Goal: Feedback & Contribution: Leave review/rating

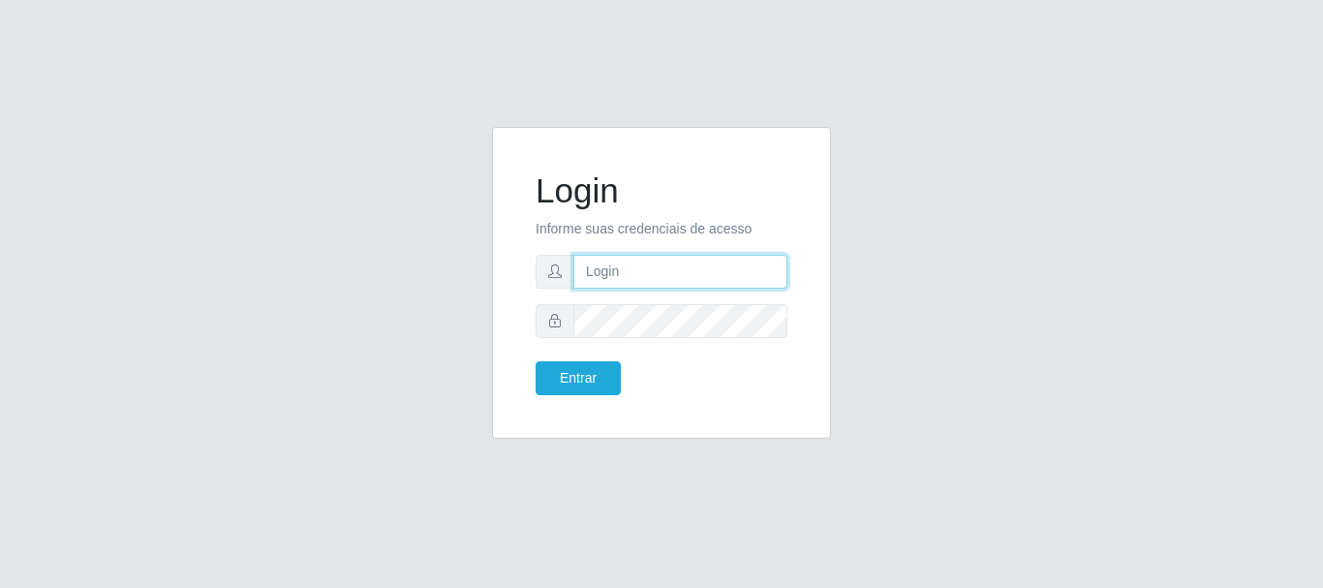
click at [663, 277] on input "text" at bounding box center [680, 272] width 214 height 34
type input "[EMAIL_ADDRESS][DOMAIN_NAME]"
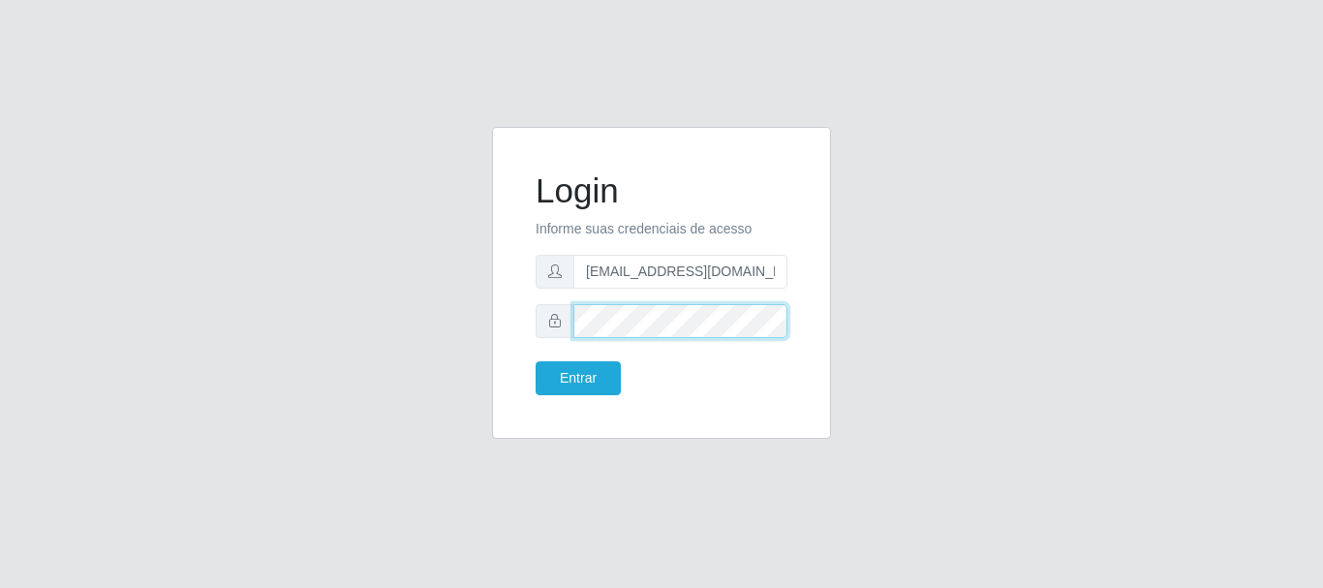
click at [536, 361] on button "Entrar" at bounding box center [578, 378] width 85 height 34
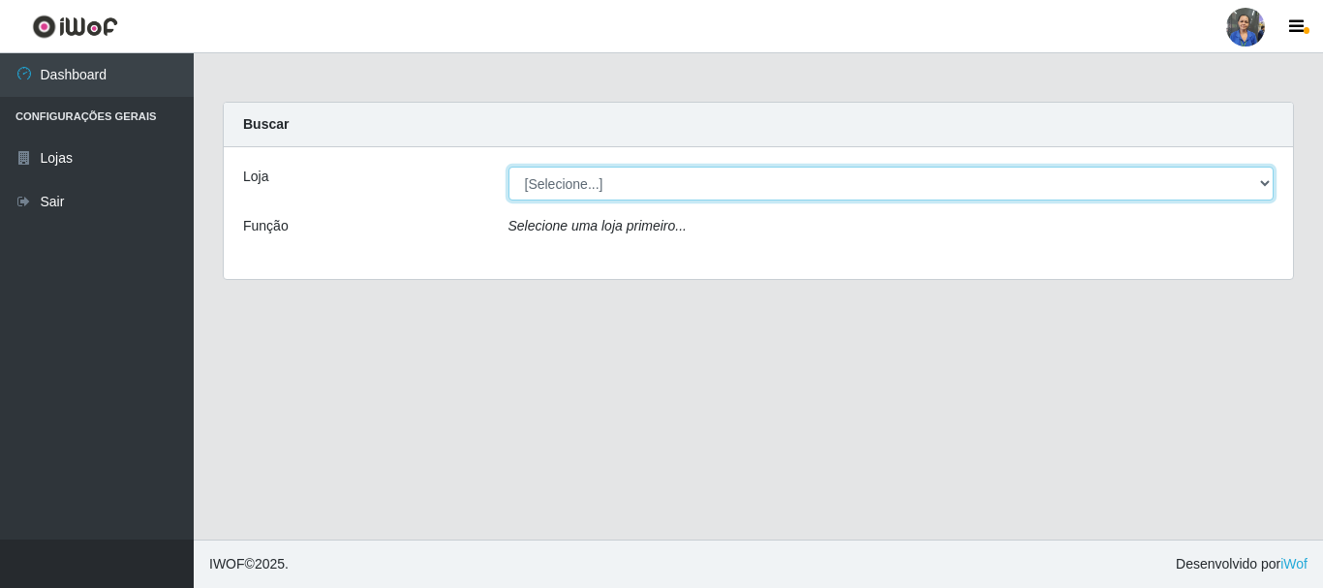
click at [628, 180] on select "[Selecione...] SuperFácil Atacado - Rodoviária" at bounding box center [892, 184] width 766 height 34
select select "400"
click at [509, 167] on select "[Selecione...] SuperFácil Atacado - Rodoviária" at bounding box center [892, 184] width 766 height 34
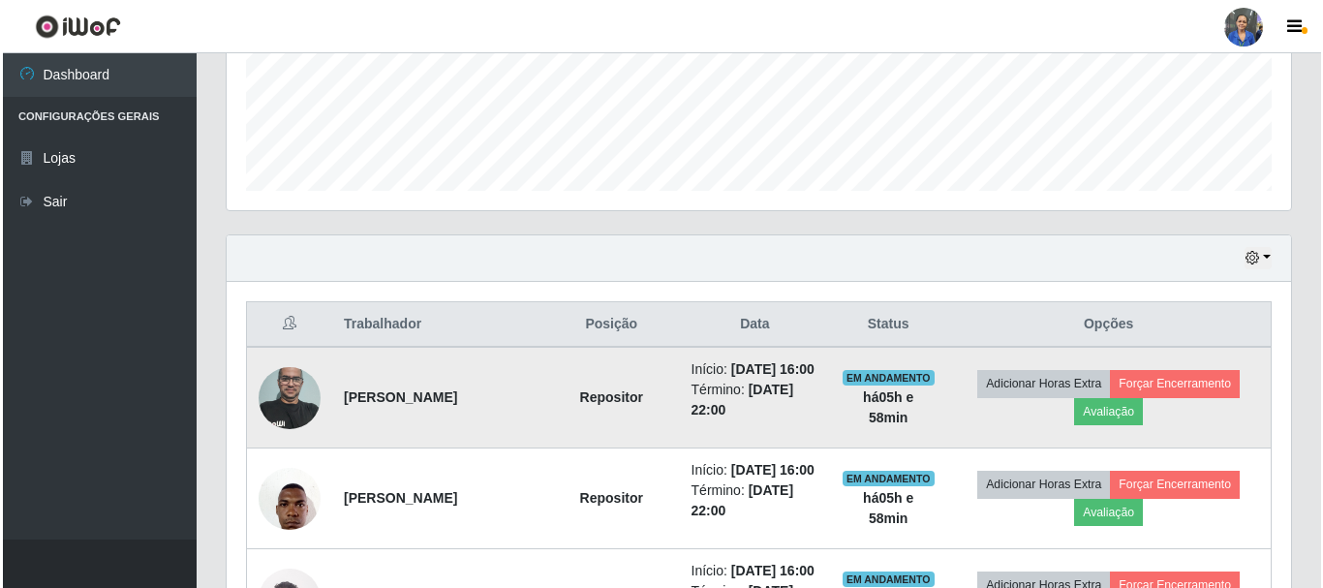
scroll to position [484, 0]
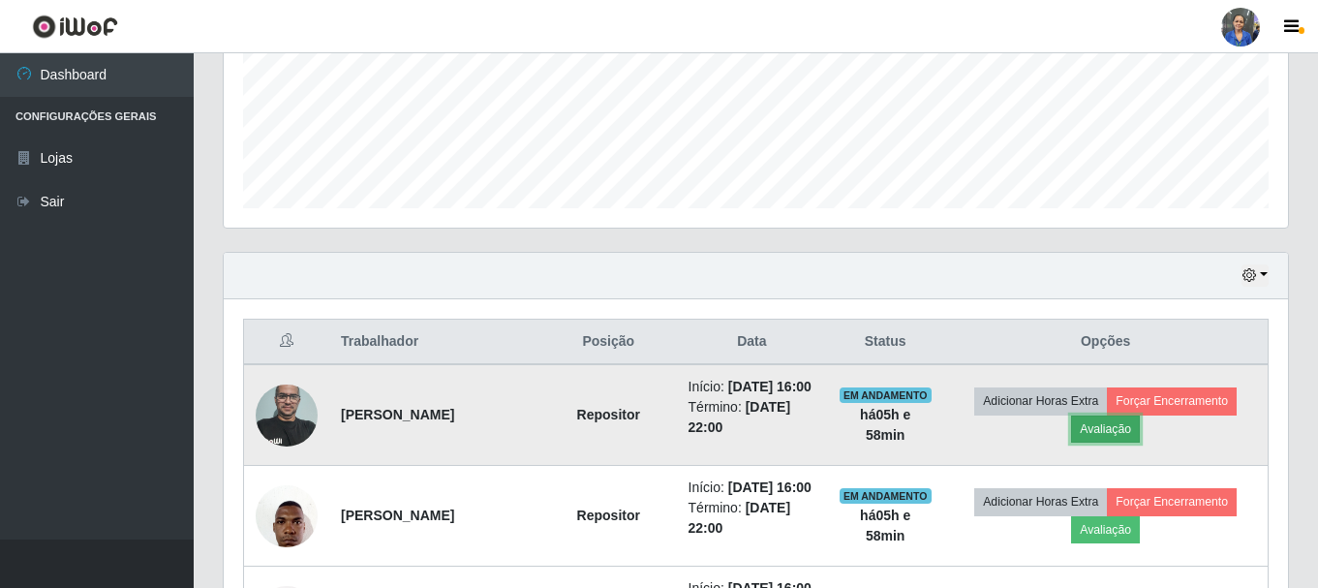
click at [1126, 439] on button "Avaliação" at bounding box center [1105, 429] width 69 height 27
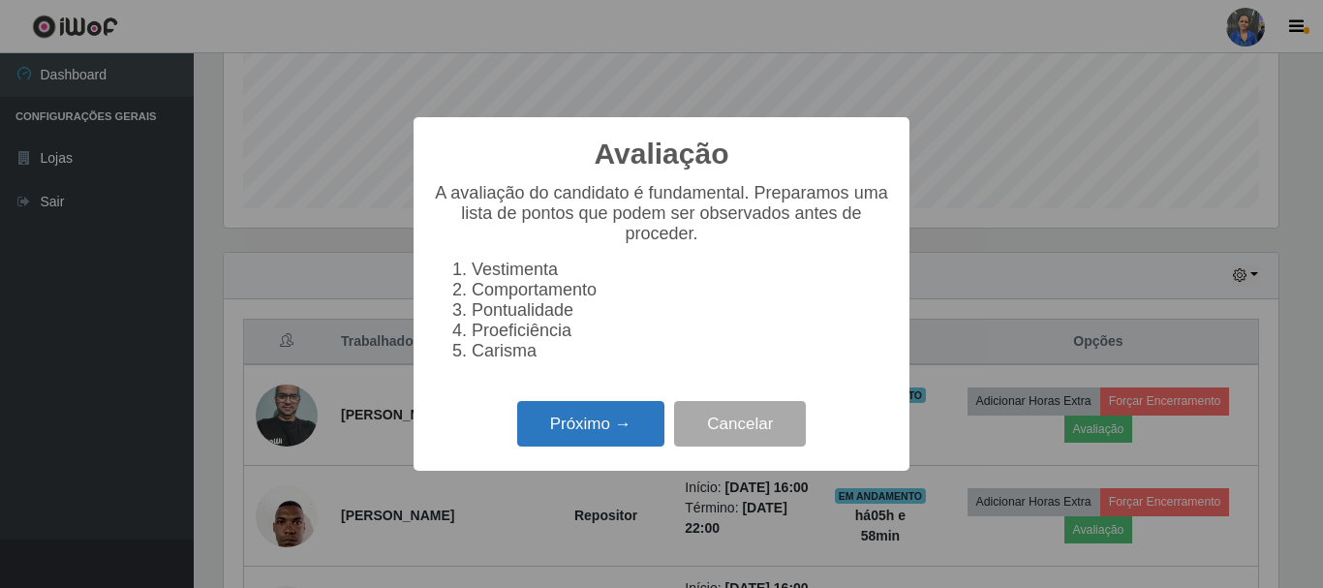
click at [553, 439] on button "Próximo →" at bounding box center [590, 424] width 147 height 46
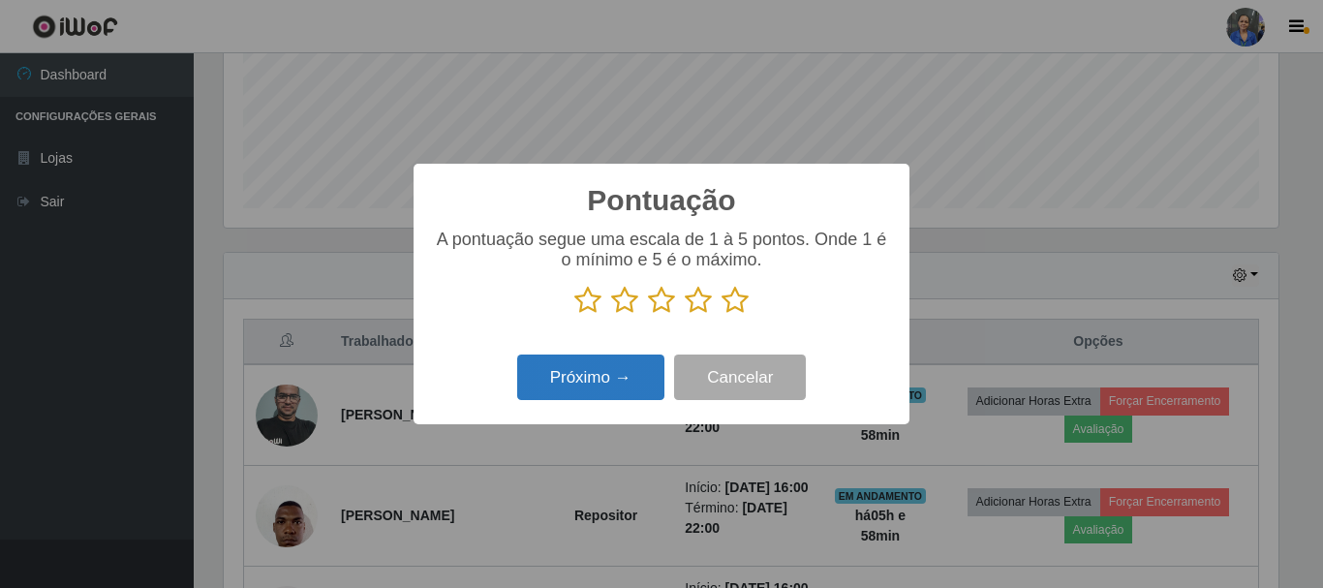
scroll to position [968249, 967596]
click at [738, 300] on icon at bounding box center [735, 300] width 27 height 29
click at [722, 315] on input "radio" at bounding box center [722, 315] width 0 height 0
click at [587, 384] on button "Próximo →" at bounding box center [590, 378] width 147 height 46
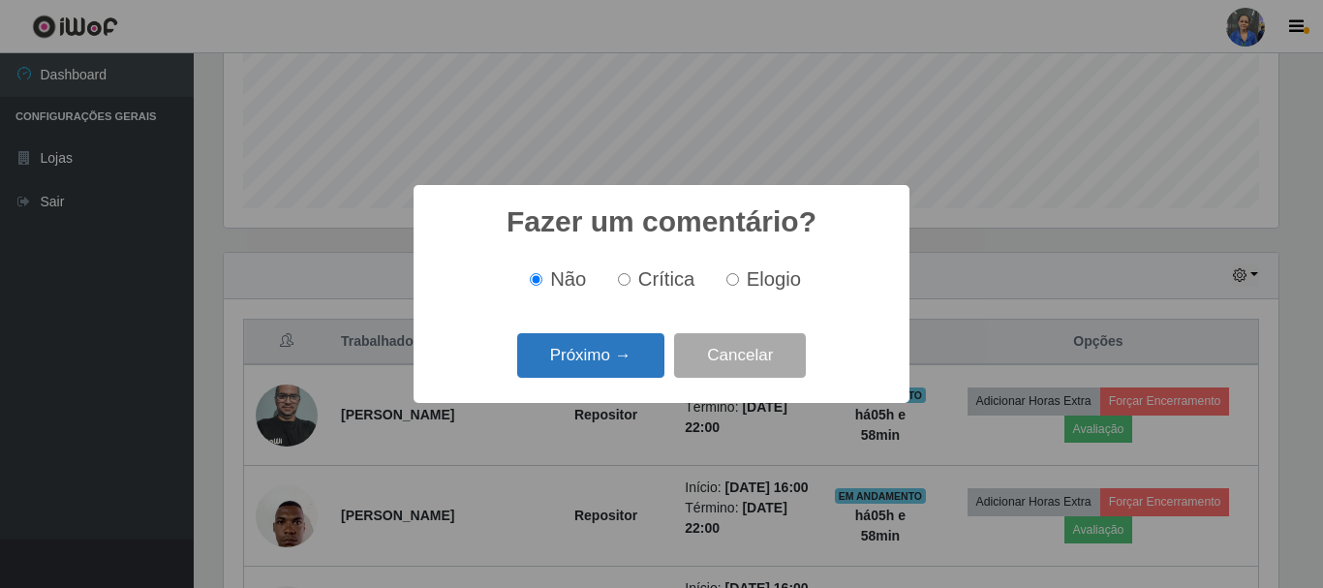
click at [602, 360] on button "Próximo →" at bounding box center [590, 356] width 147 height 46
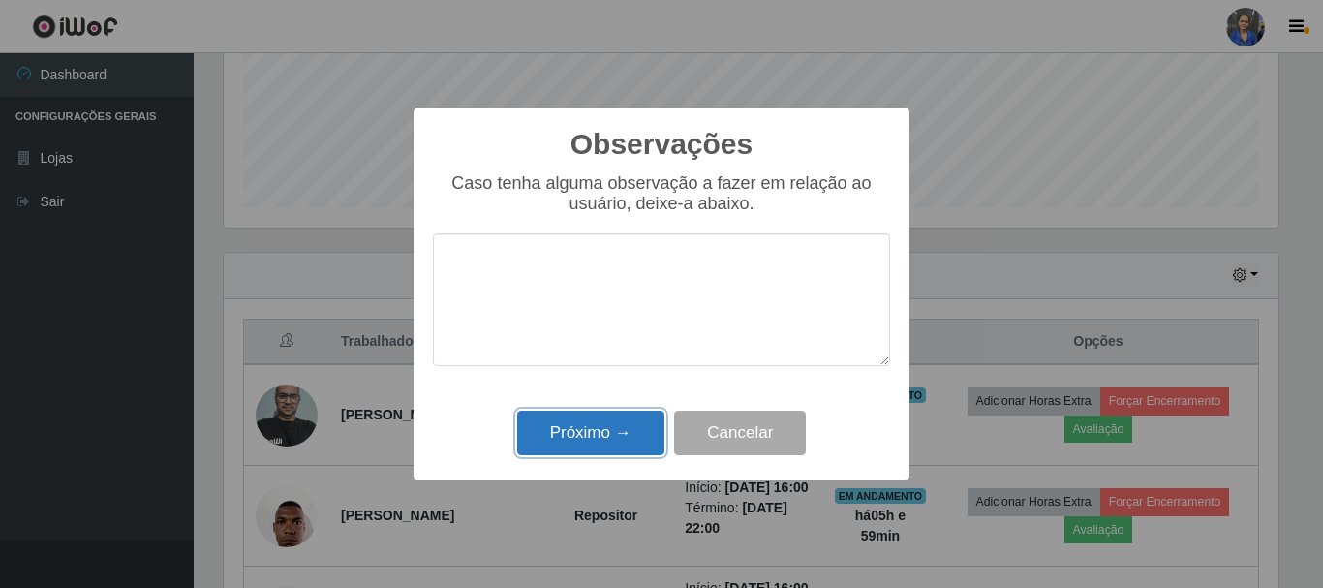
click at [591, 435] on button "Próximo →" at bounding box center [590, 434] width 147 height 46
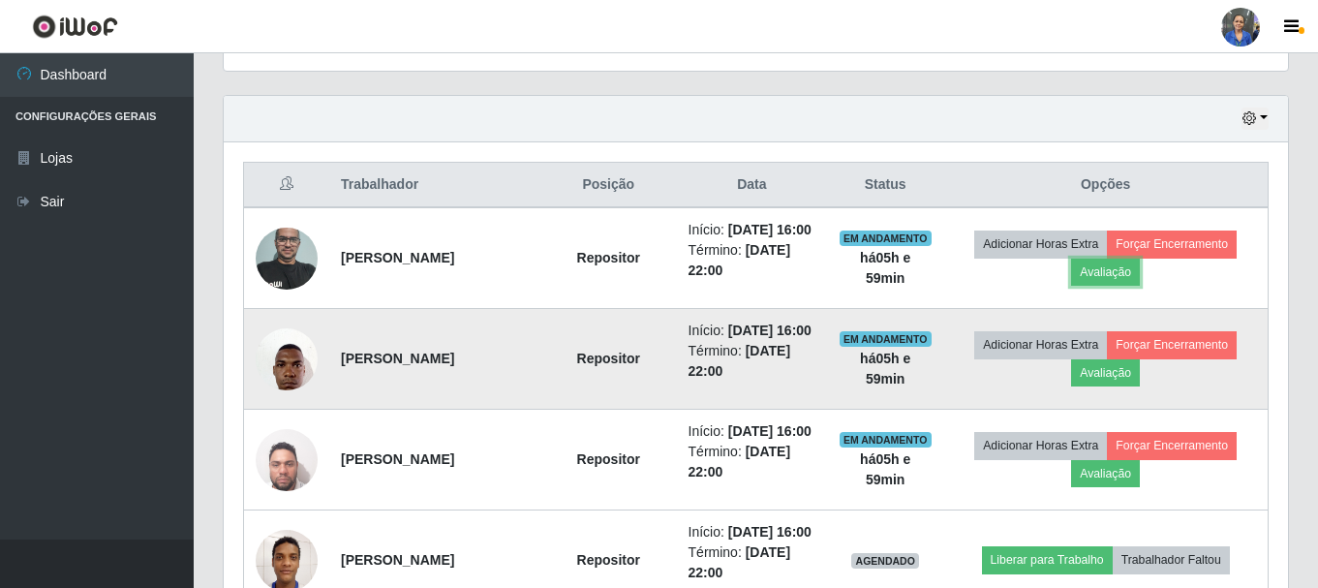
scroll to position [678, 0]
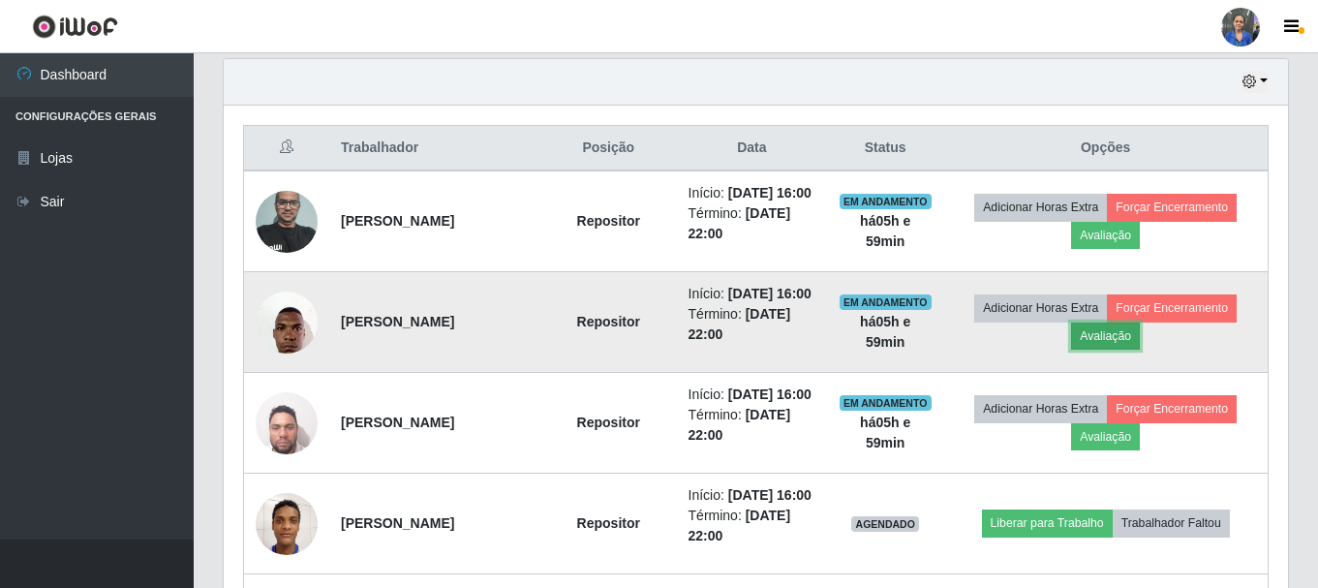
click at [1105, 350] on button "Avaliação" at bounding box center [1105, 336] width 69 height 27
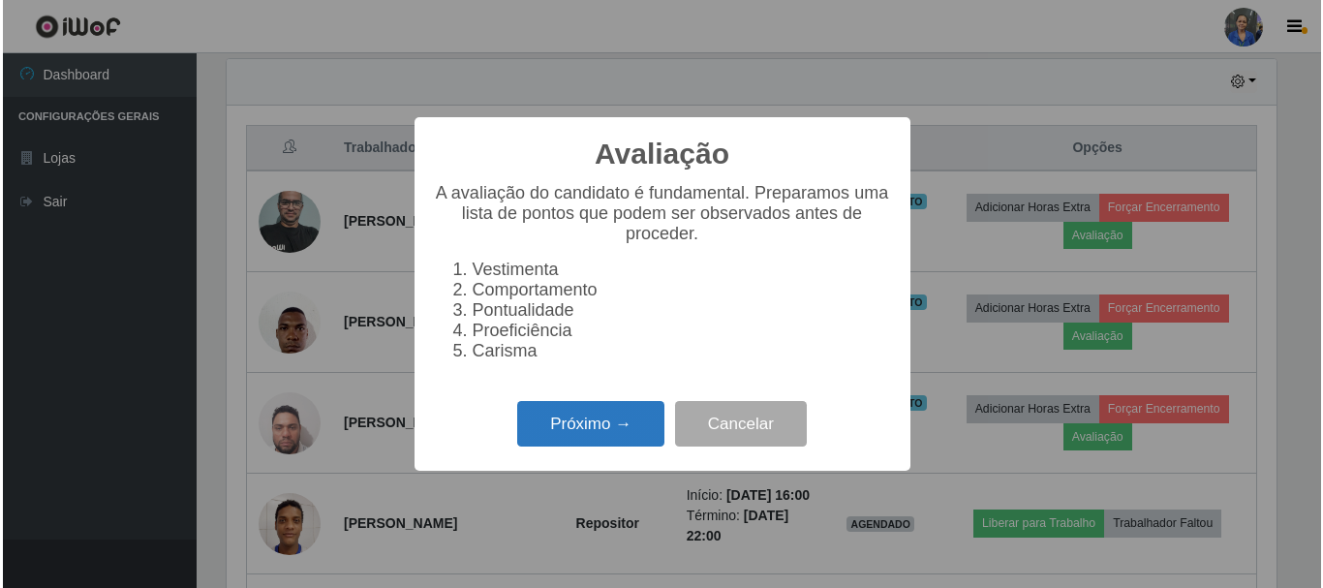
scroll to position [402, 1055]
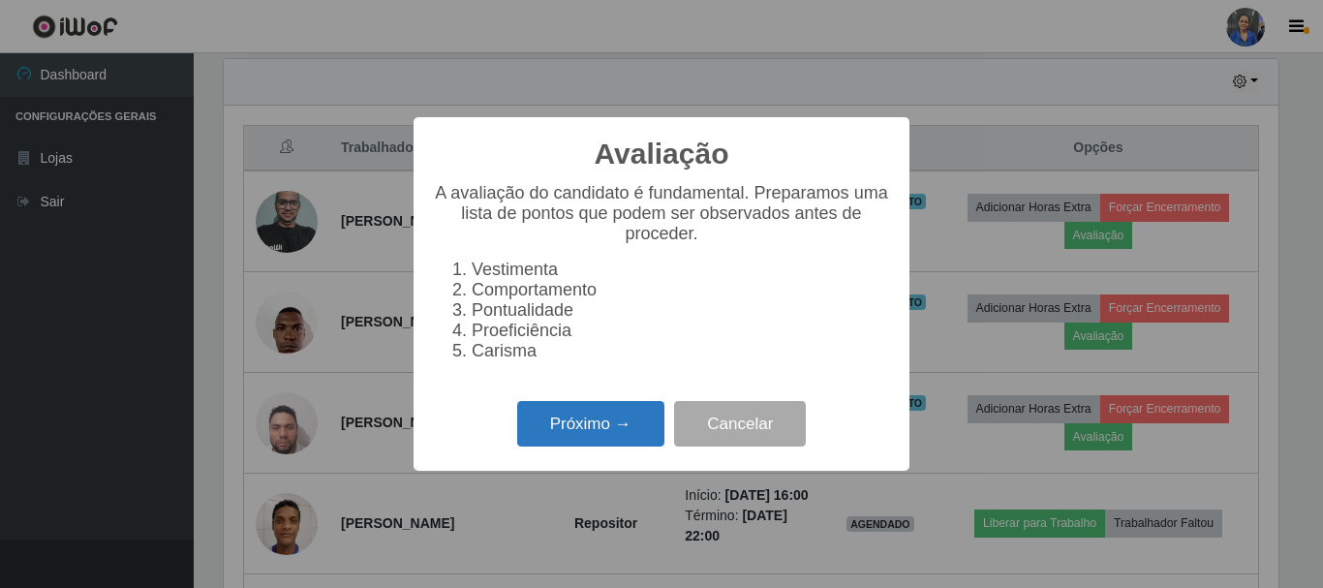
click at [573, 430] on button "Próximo →" at bounding box center [590, 424] width 147 height 46
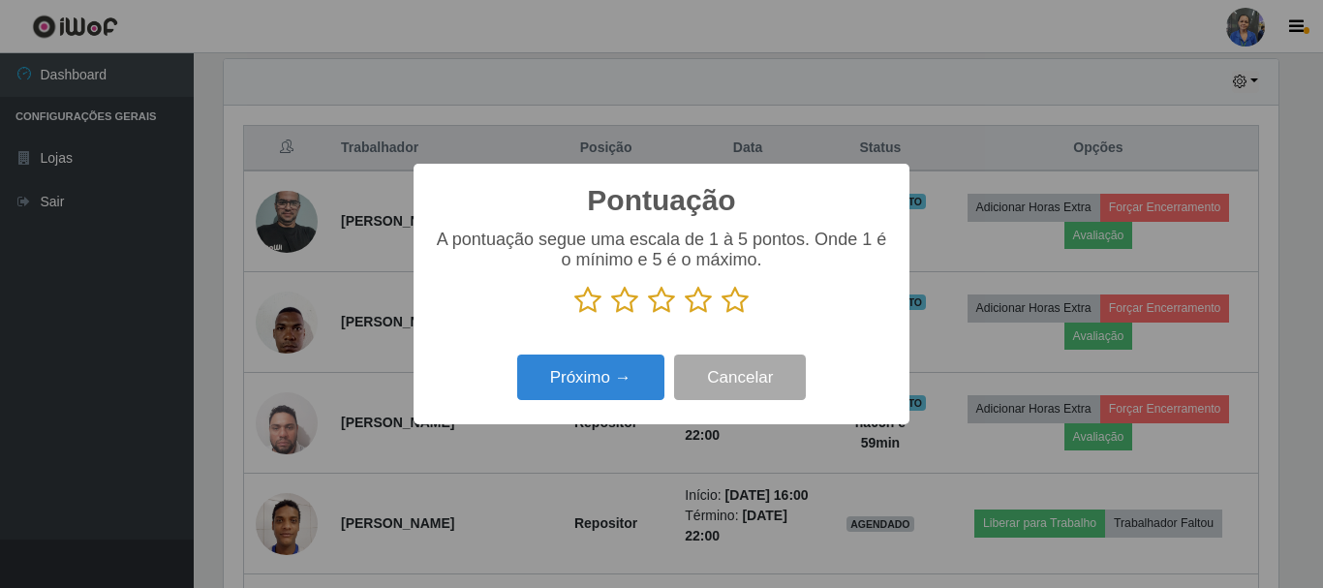
scroll to position [968249, 967596]
drag, startPoint x: 734, startPoint y: 302, endPoint x: 612, endPoint y: 373, distance: 141.1
click at [728, 307] on icon at bounding box center [735, 300] width 27 height 29
click at [722, 315] on input "radio" at bounding box center [722, 315] width 0 height 0
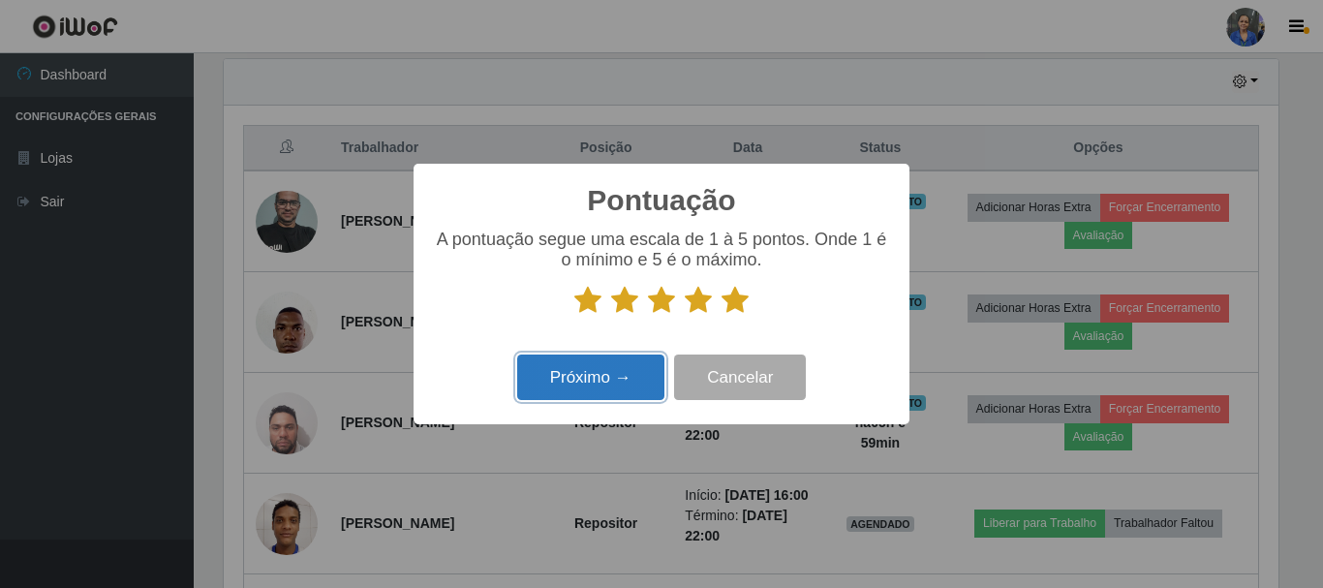
click at [603, 382] on button "Próximo →" at bounding box center [590, 378] width 147 height 46
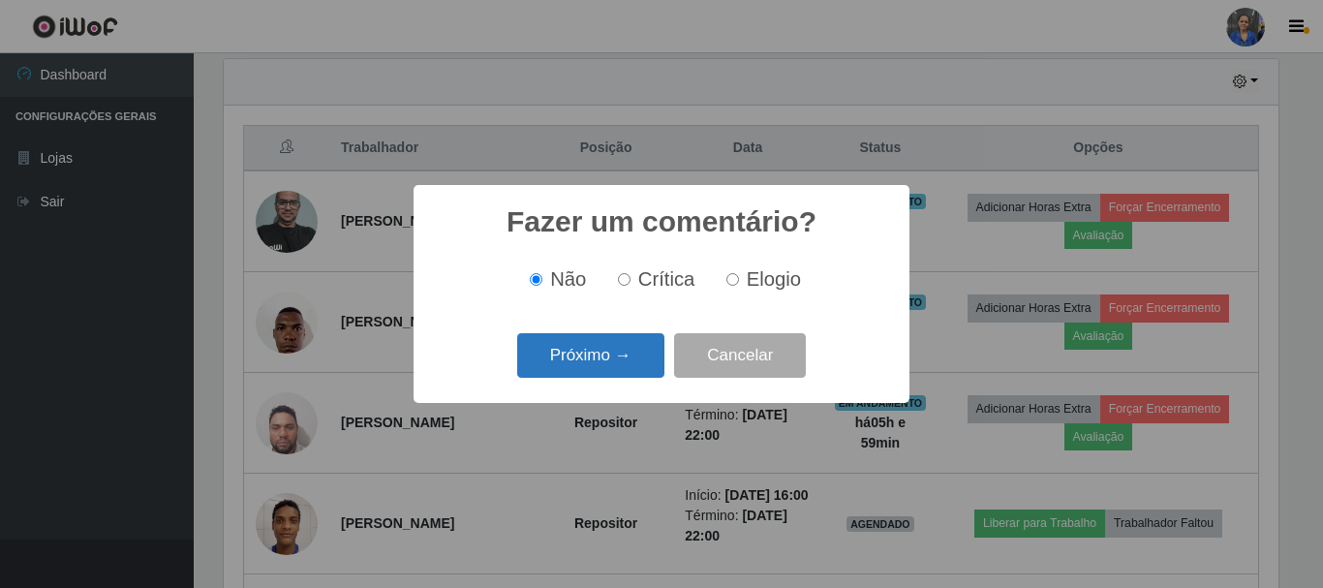
click at [606, 360] on button "Próximo →" at bounding box center [590, 356] width 147 height 46
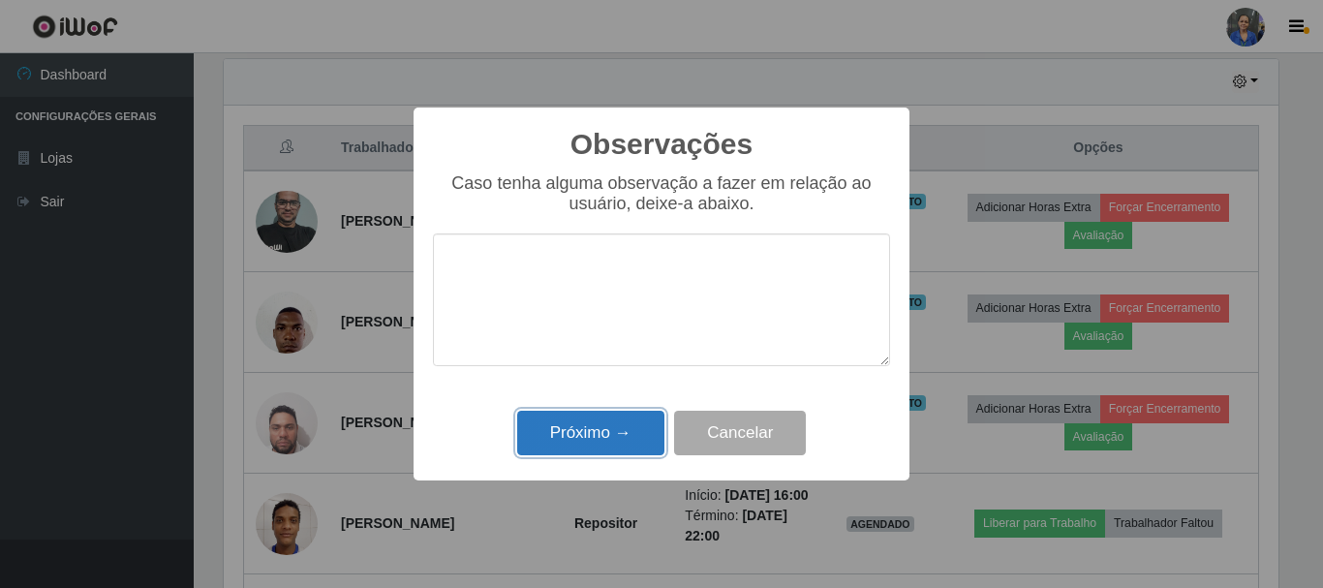
click at [590, 421] on button "Próximo →" at bounding box center [590, 434] width 147 height 46
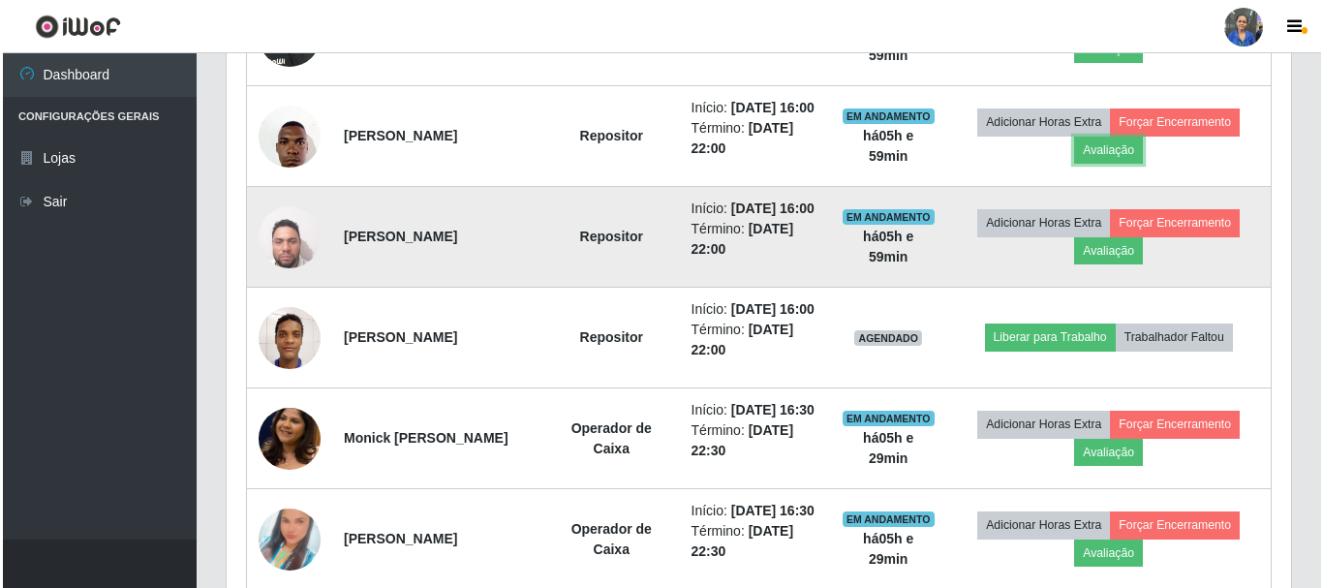
scroll to position [872, 0]
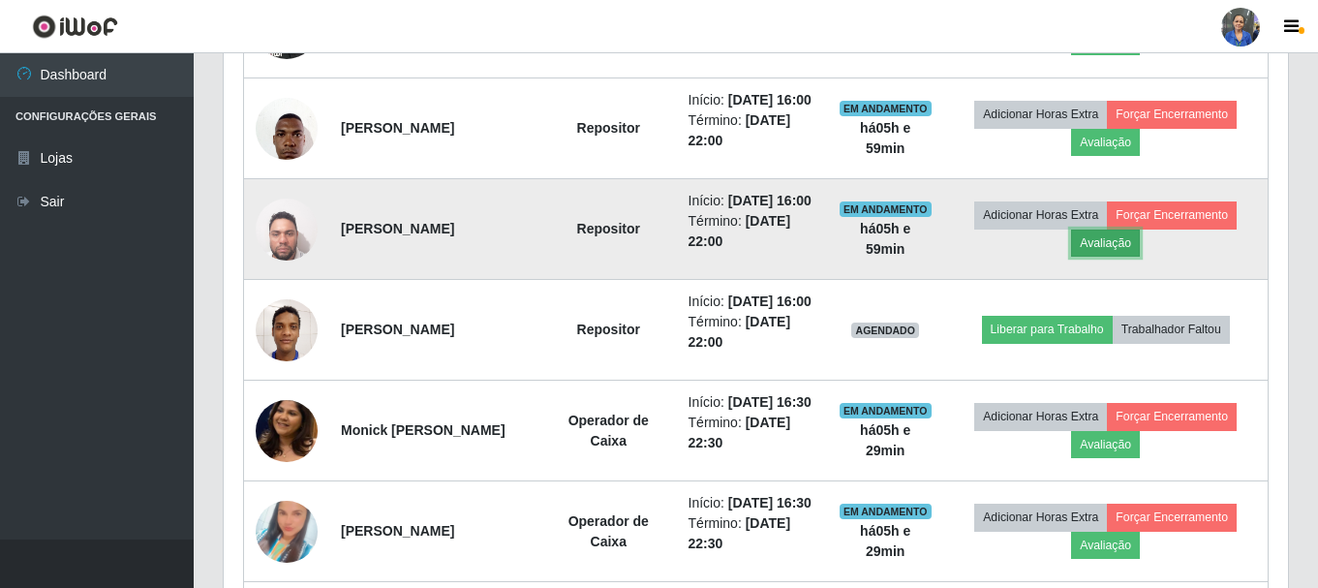
click at [1113, 257] on button "Avaliação" at bounding box center [1105, 243] width 69 height 27
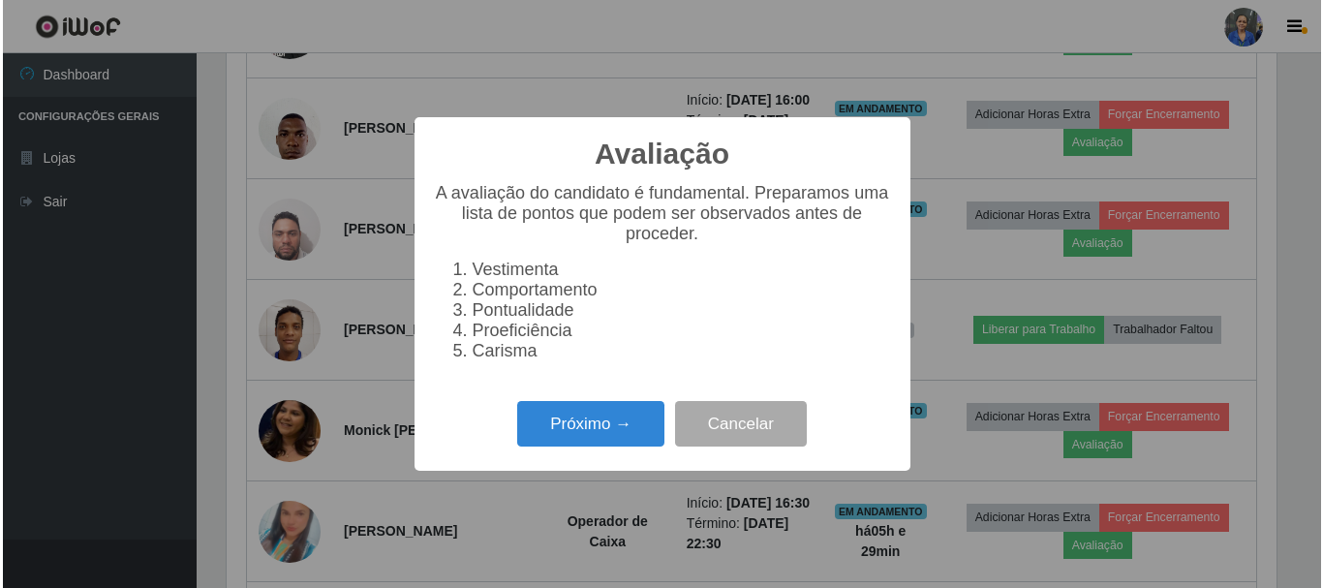
scroll to position [402, 1055]
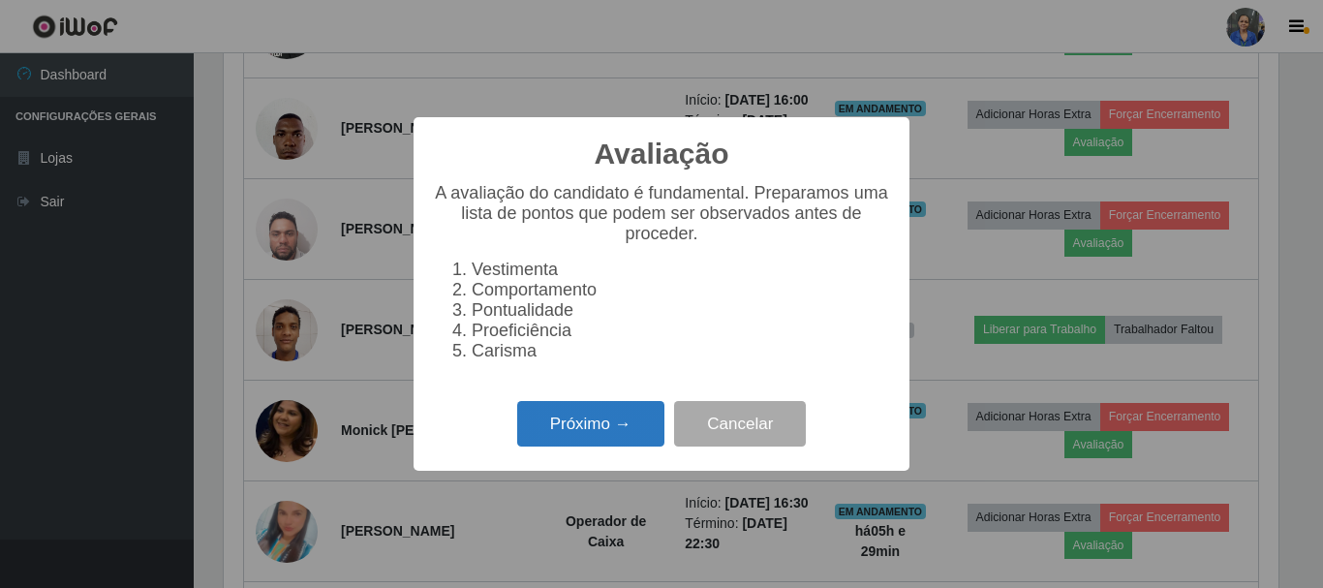
click at [571, 417] on button "Próximo →" at bounding box center [590, 424] width 147 height 46
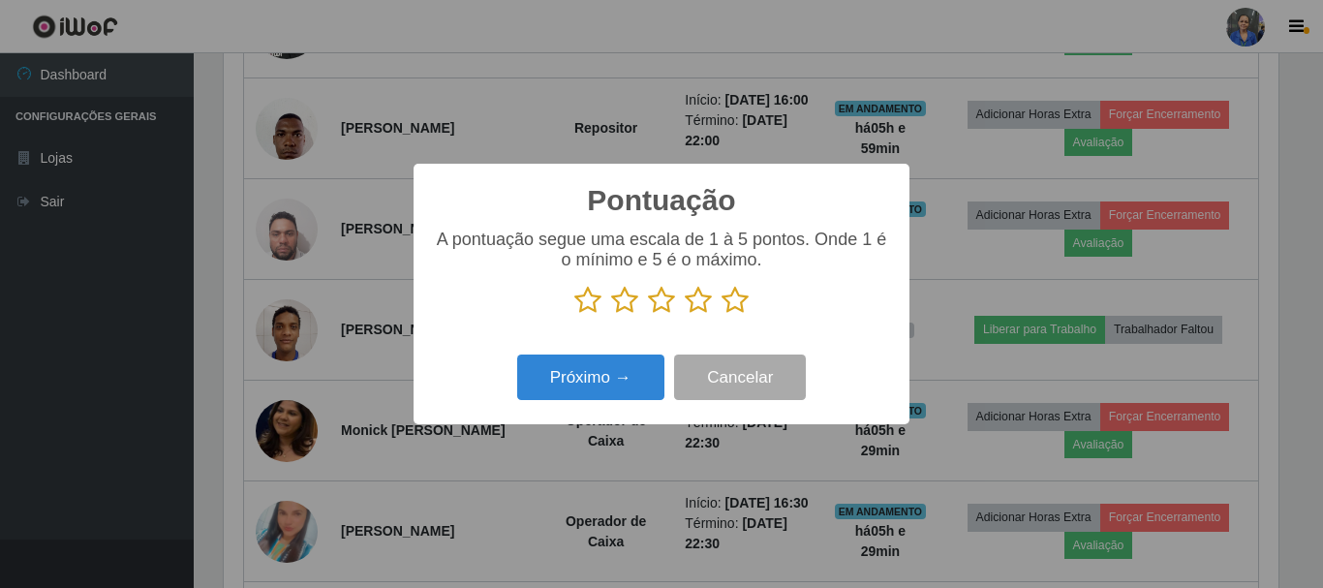
click at [746, 297] on icon at bounding box center [735, 300] width 27 height 29
click at [722, 315] on input "radio" at bounding box center [722, 315] width 0 height 0
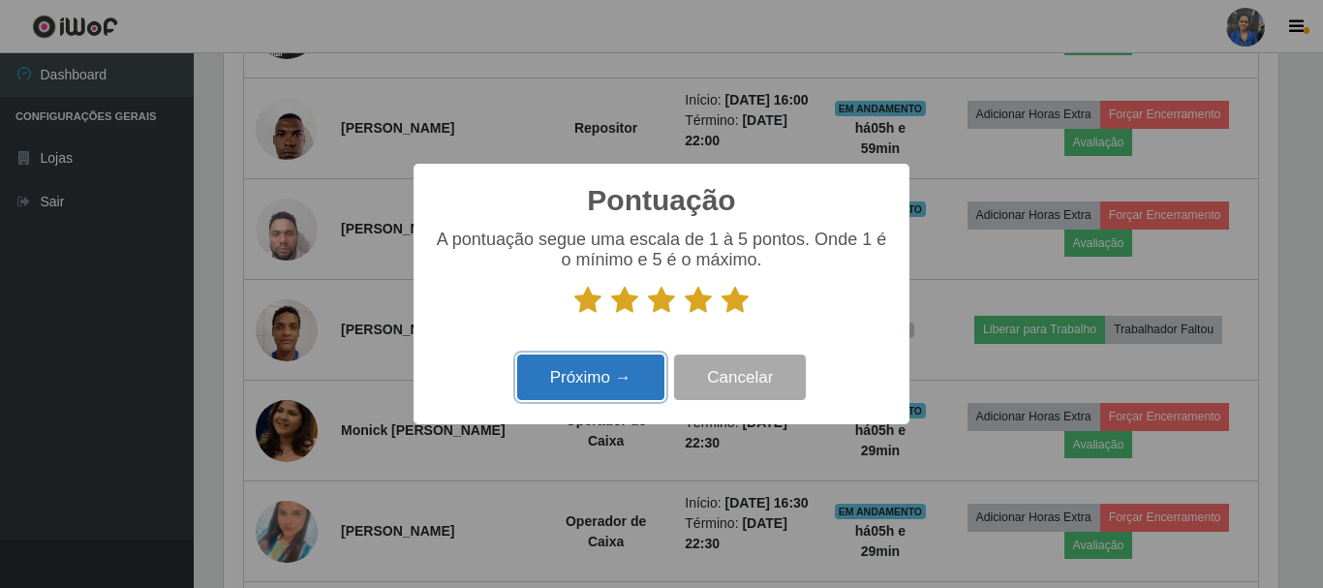
click at [627, 372] on button "Próximo →" at bounding box center [590, 378] width 147 height 46
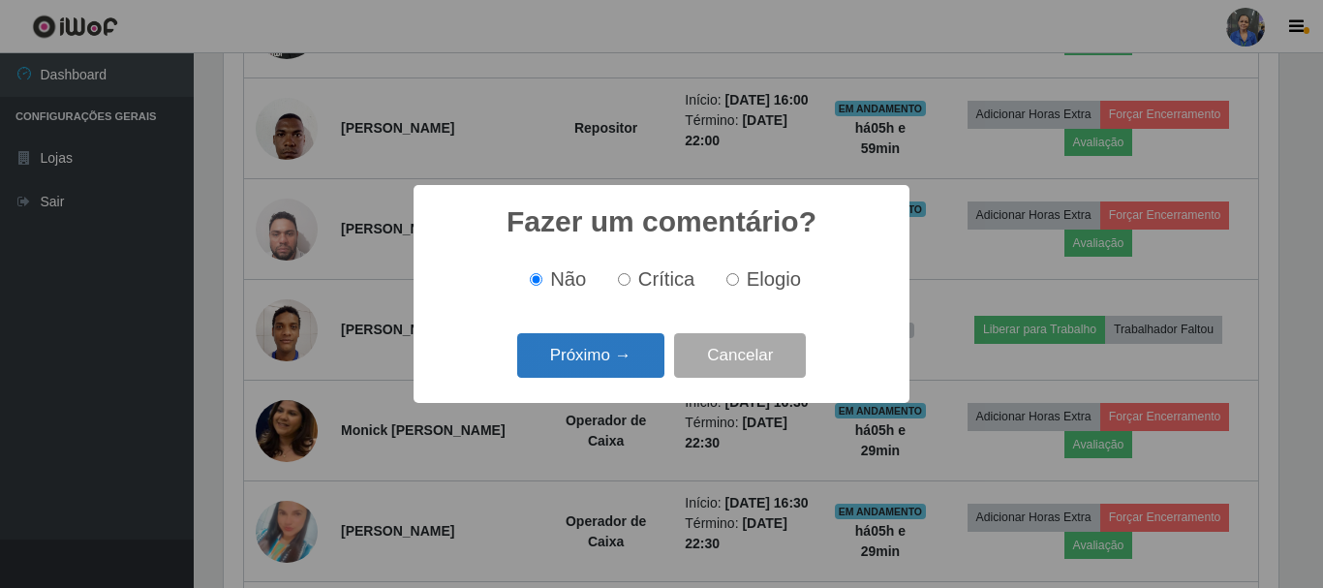
click at [623, 367] on button "Próximo →" at bounding box center [590, 356] width 147 height 46
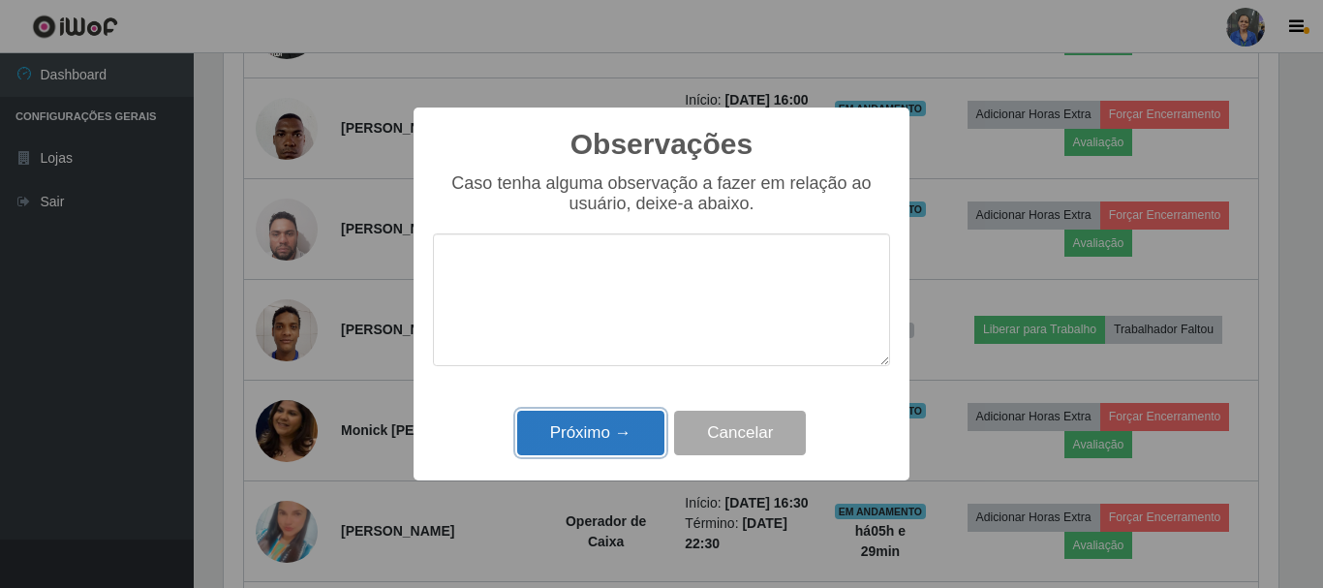
click at [607, 448] on button "Próximo →" at bounding box center [590, 434] width 147 height 46
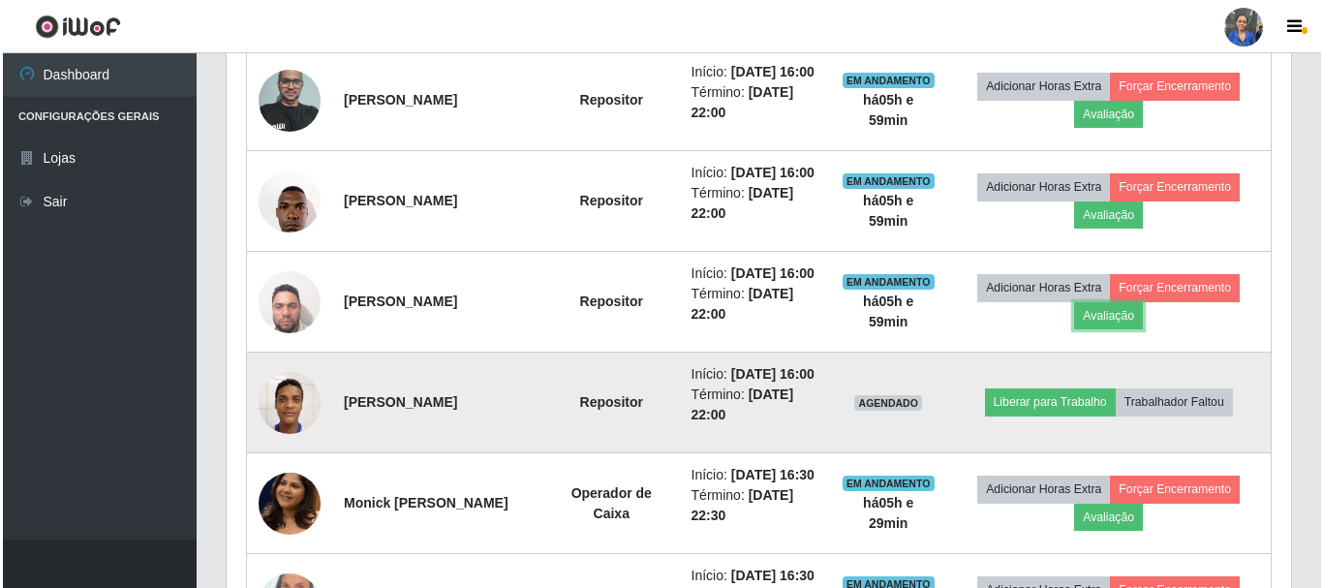
scroll to position [678, 0]
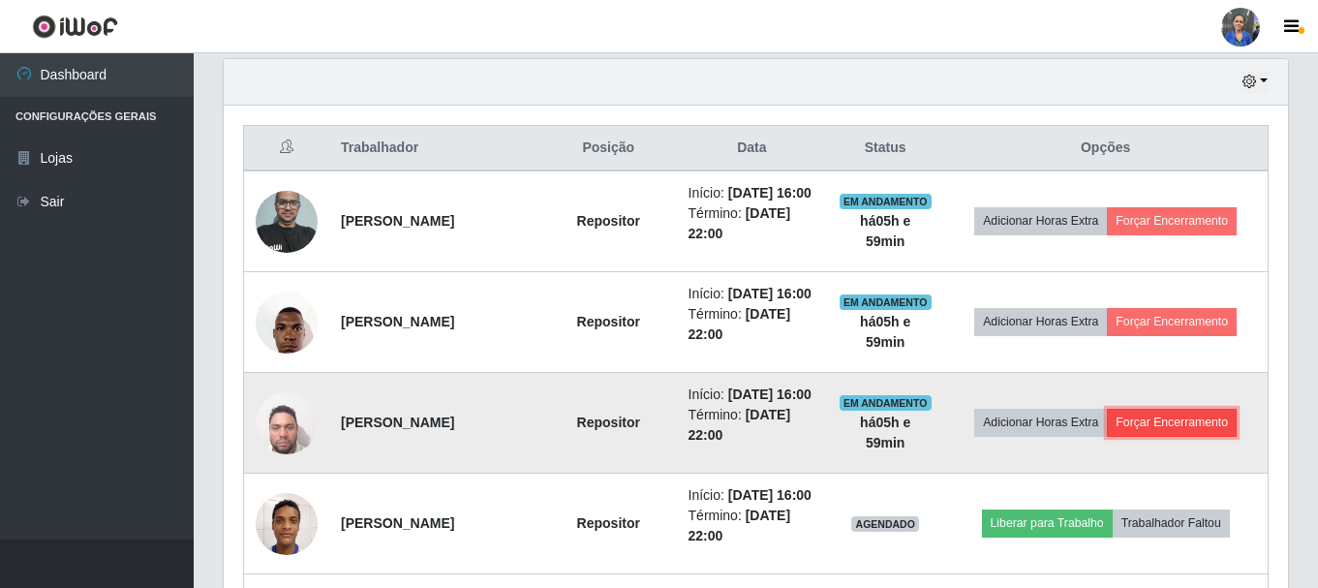
click at [1190, 436] on button "Forçar Encerramento" at bounding box center [1172, 422] width 130 height 27
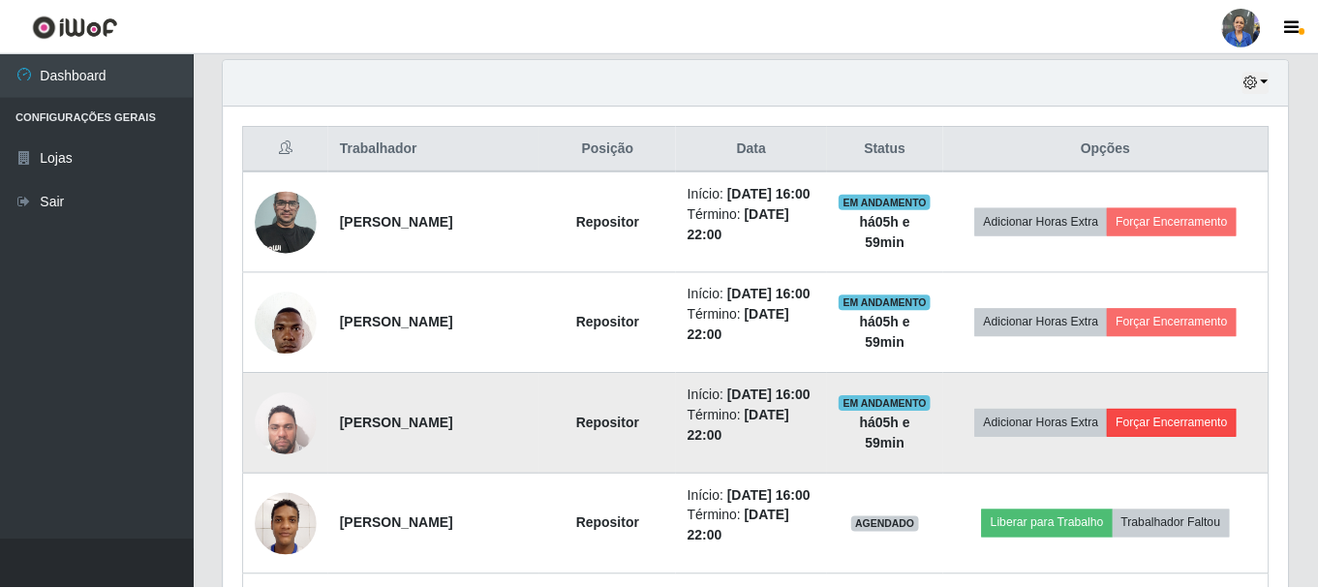
scroll to position [402, 1055]
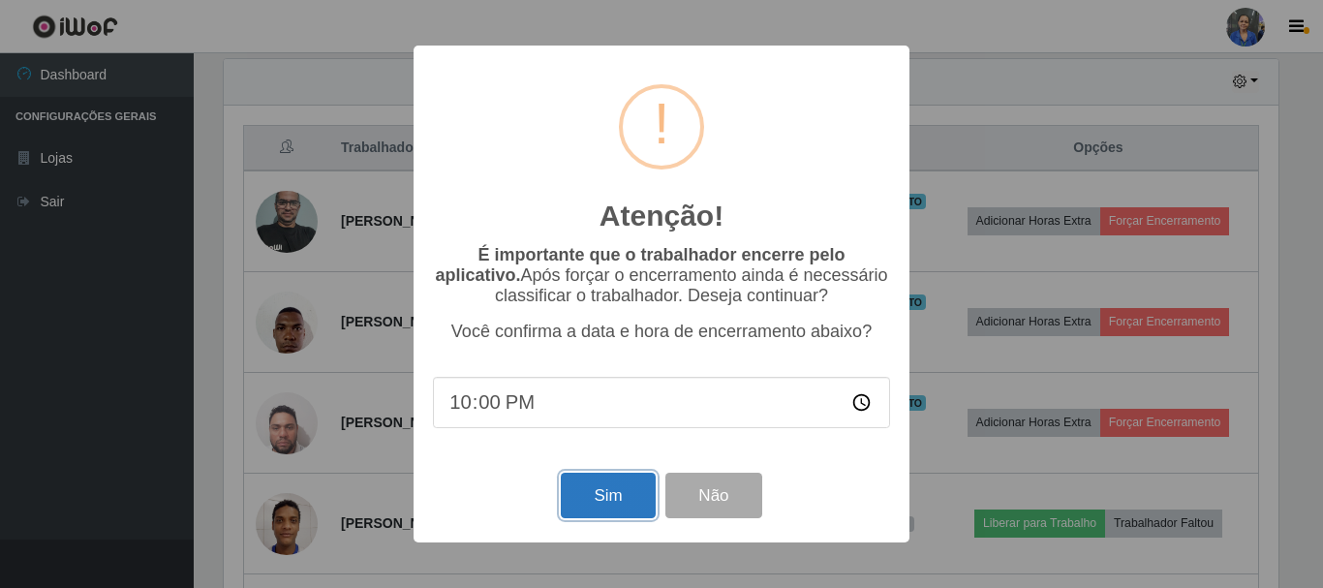
click at [627, 502] on button "Sim" at bounding box center [608, 496] width 94 height 46
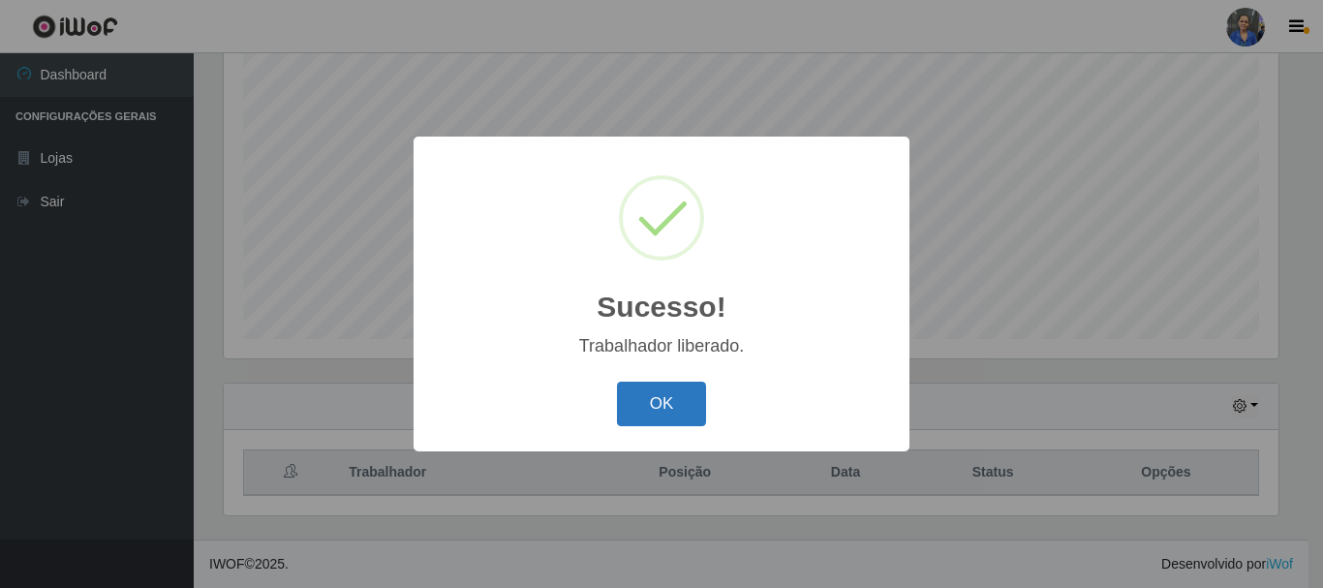
click at [669, 405] on button "OK" at bounding box center [662, 405] width 90 height 46
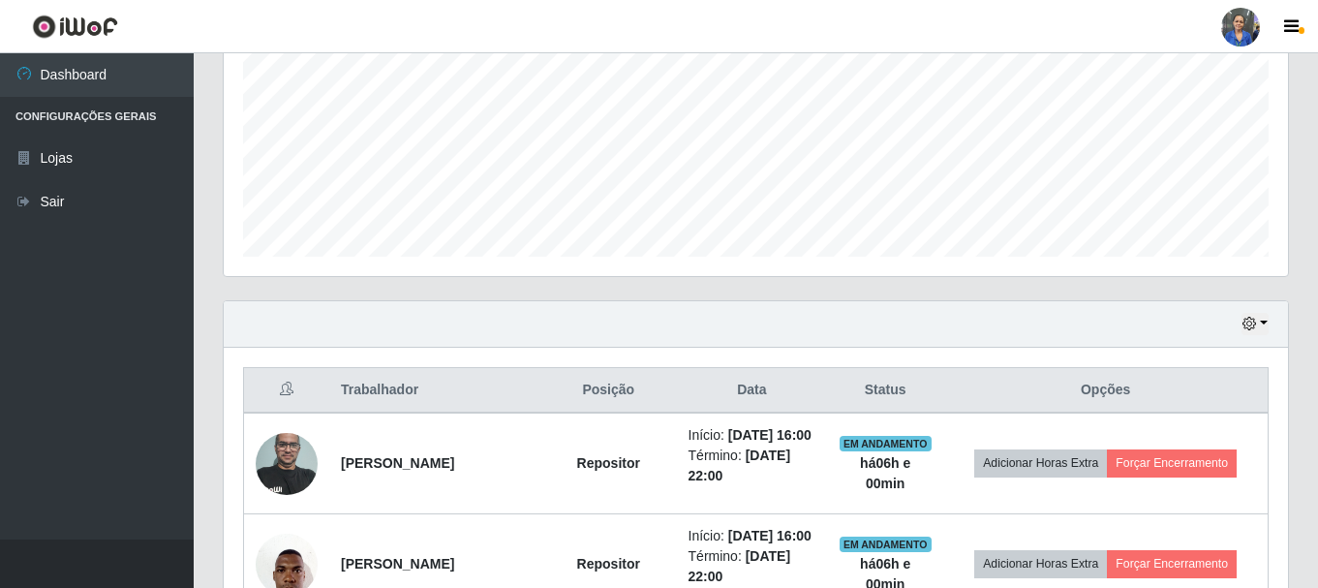
scroll to position [547, 0]
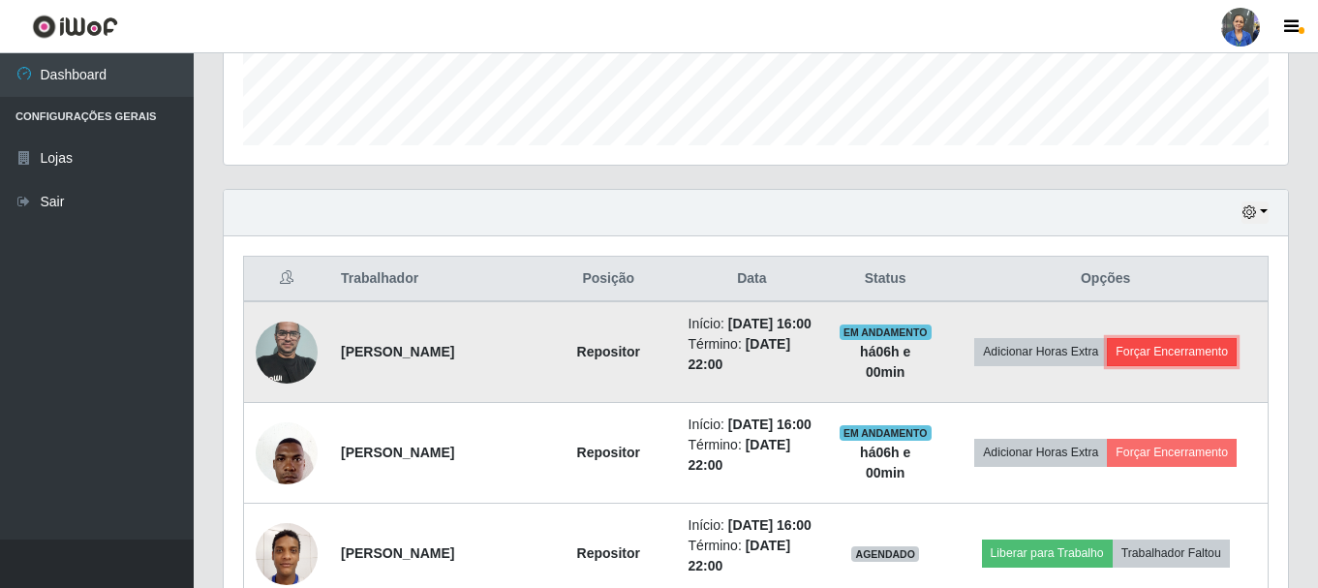
click at [1168, 354] on button "Forçar Encerramento" at bounding box center [1172, 351] width 130 height 27
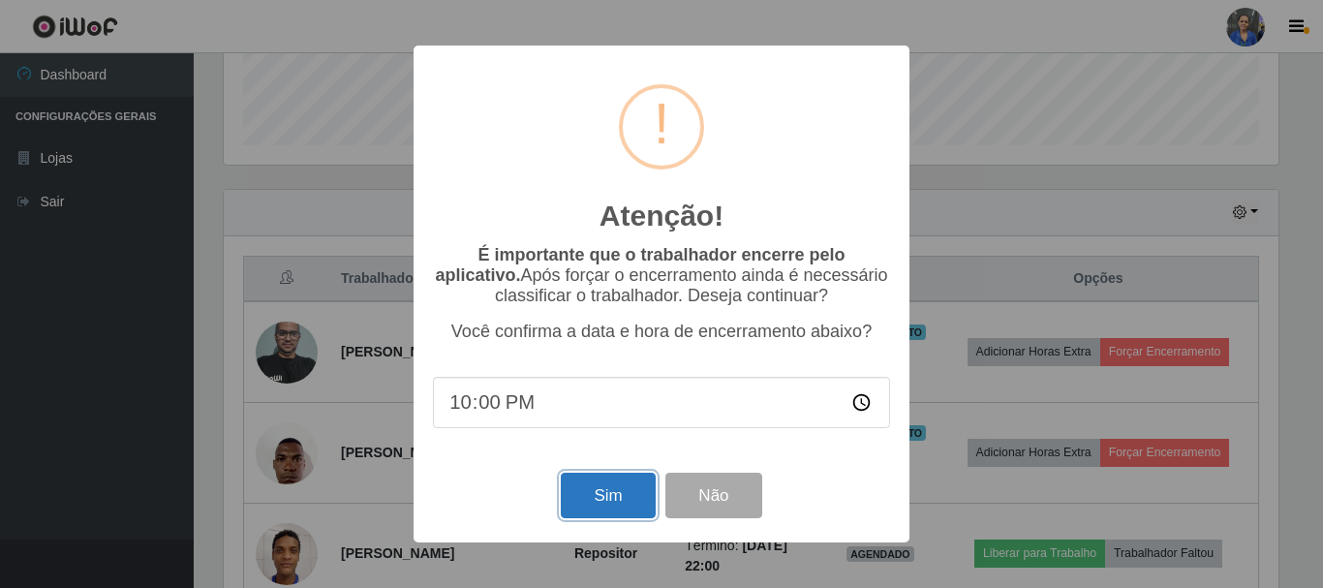
click at [618, 497] on button "Sim" at bounding box center [608, 496] width 94 height 46
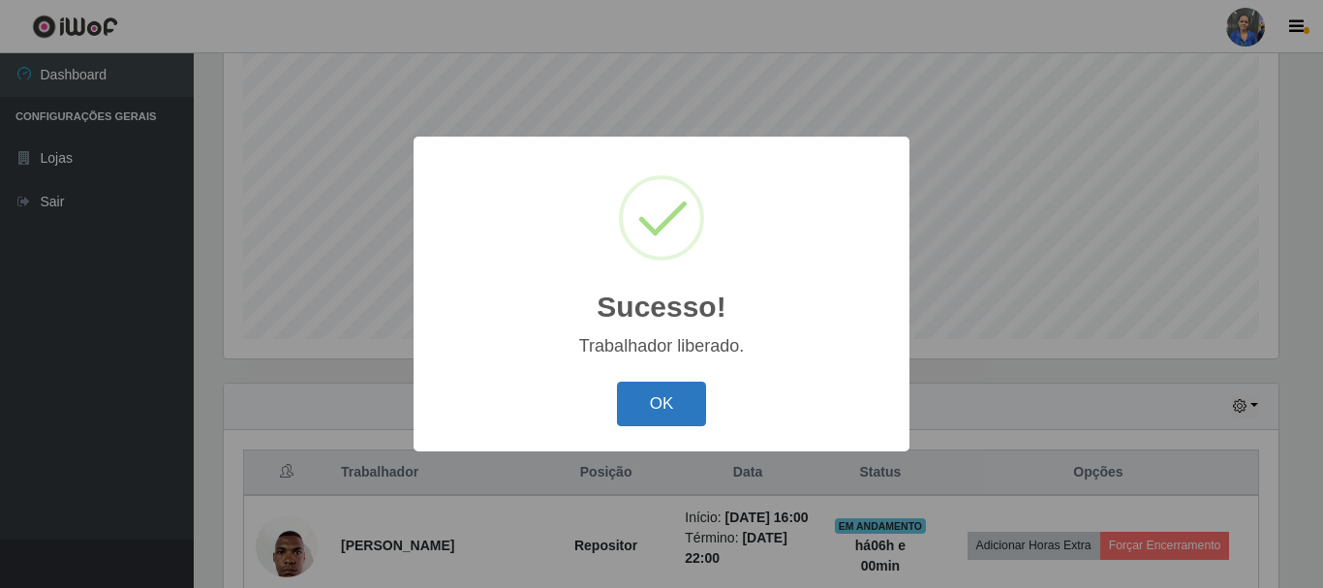
click at [693, 418] on button "OK" at bounding box center [662, 405] width 90 height 46
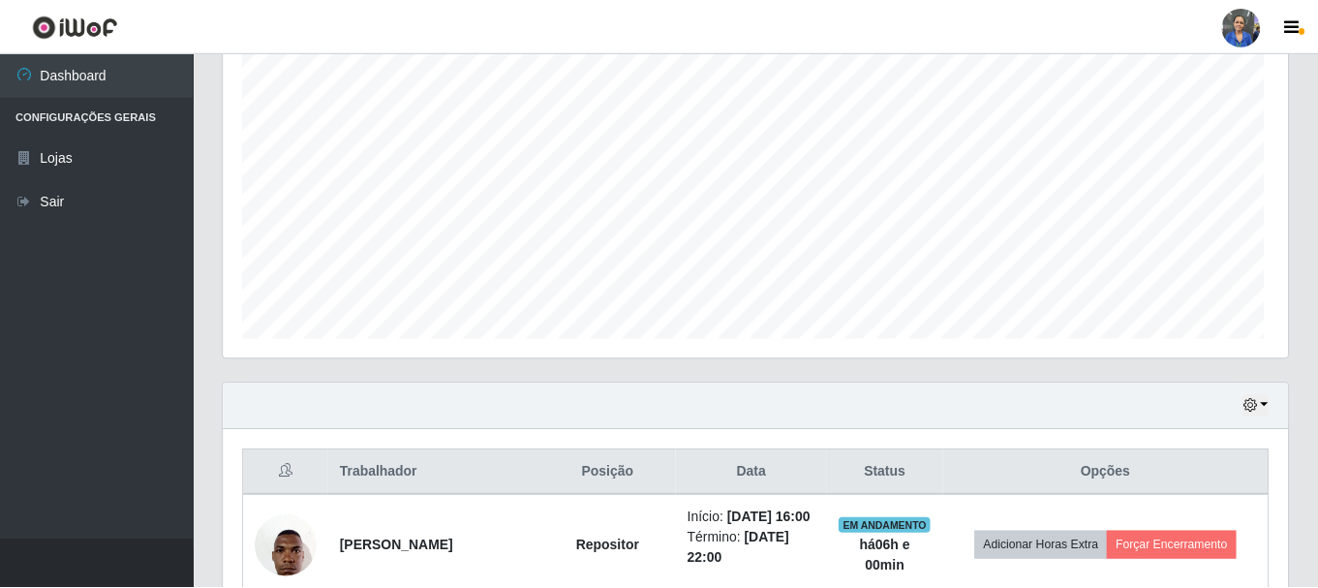
scroll to position [402, 1065]
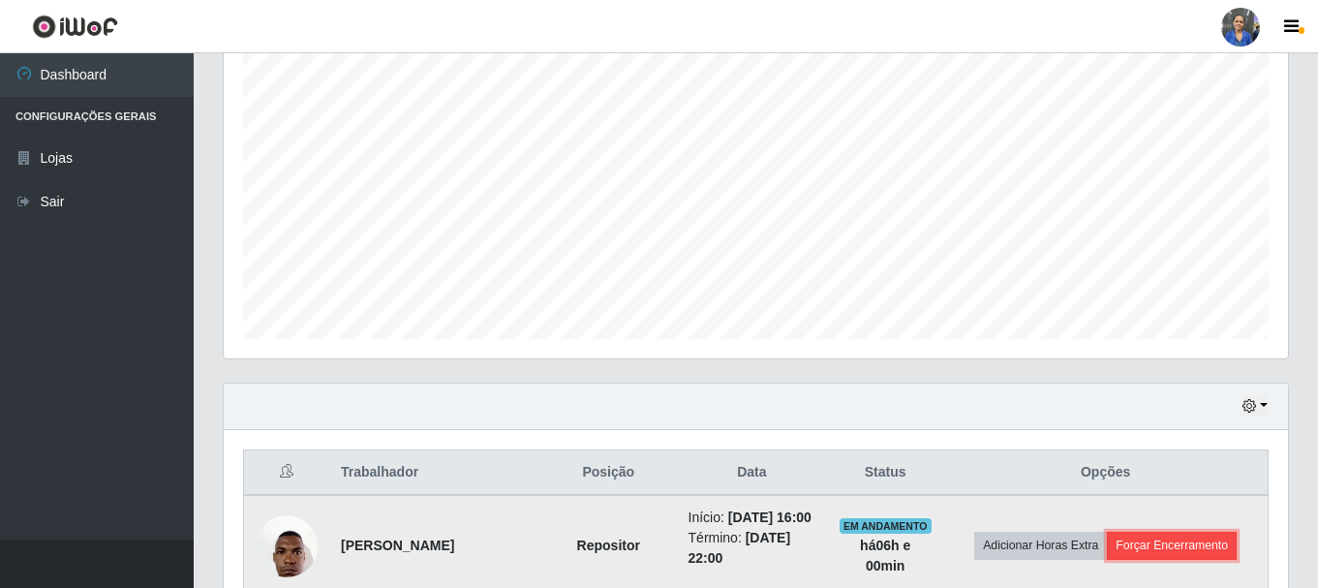
click at [1156, 556] on button "Forçar Encerramento" at bounding box center [1172, 545] width 130 height 27
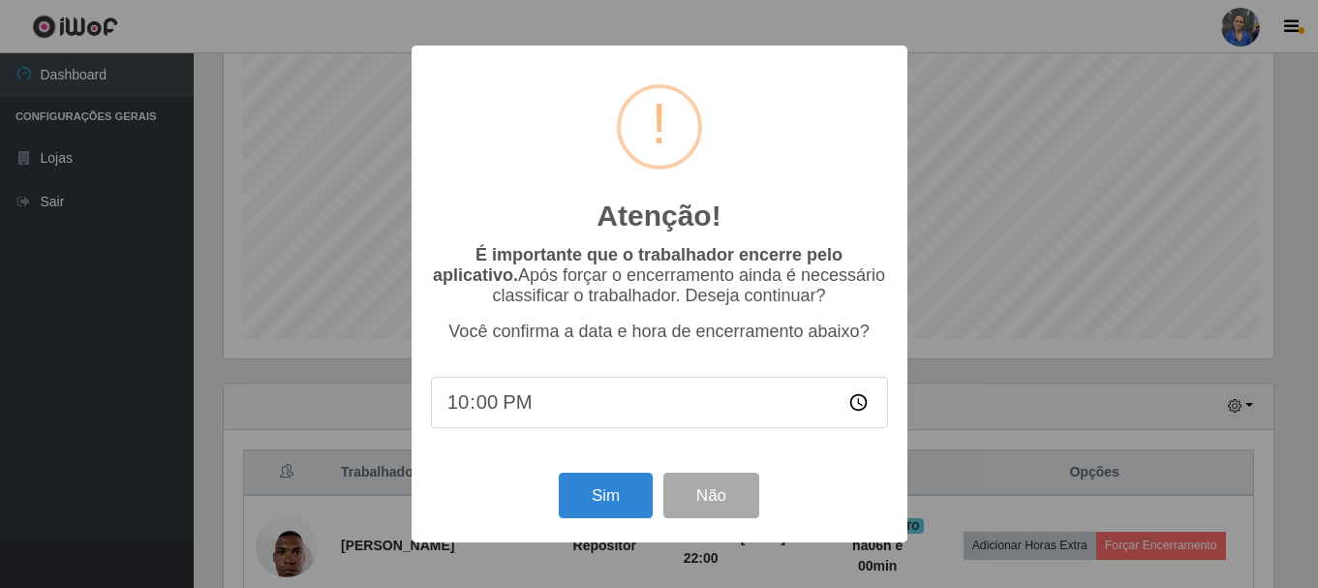
scroll to position [402, 1055]
click at [606, 484] on button "Sim" at bounding box center [608, 496] width 94 height 46
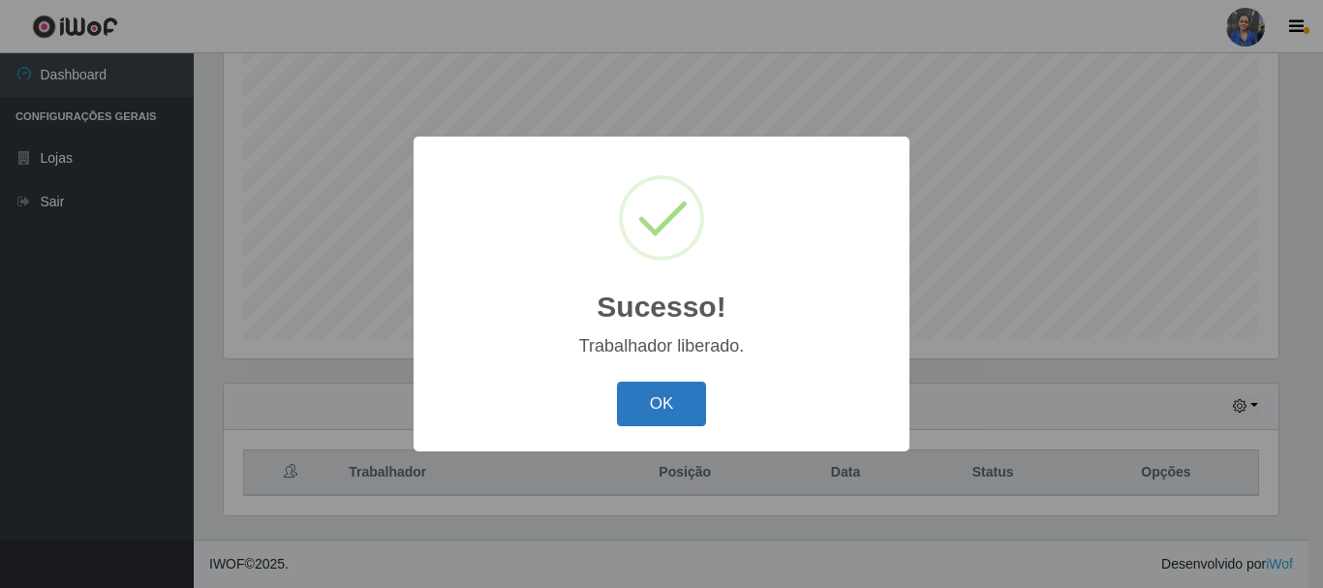
click at [670, 405] on button "OK" at bounding box center [662, 405] width 90 height 46
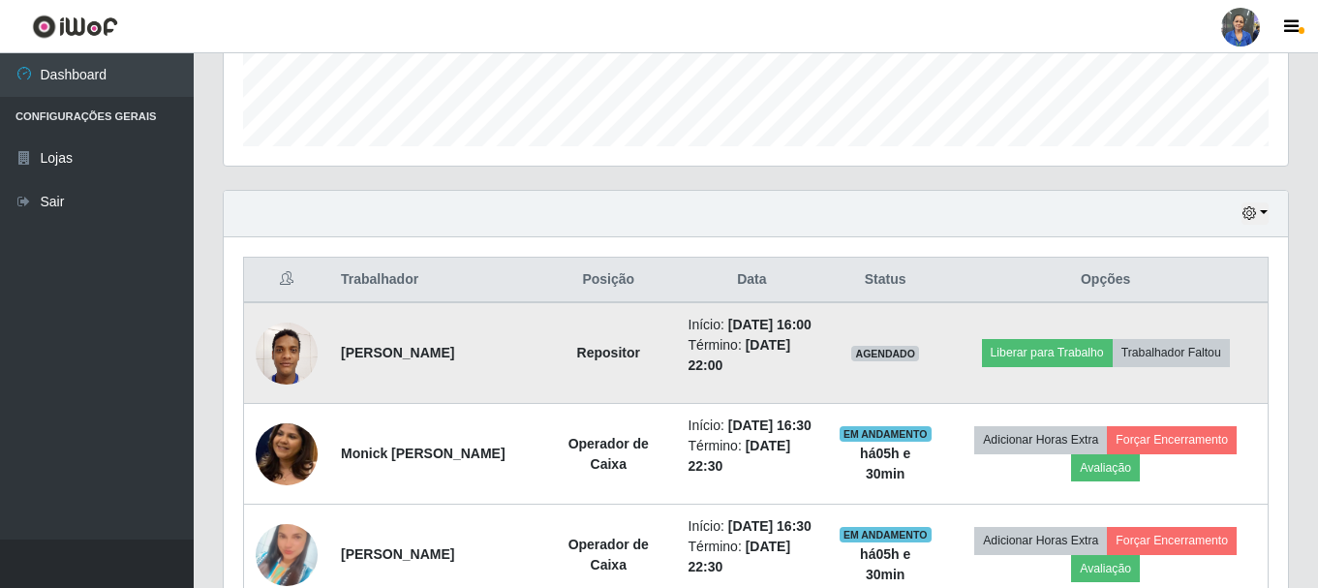
scroll to position [547, 0]
